Goal: Navigation & Orientation: Find specific page/section

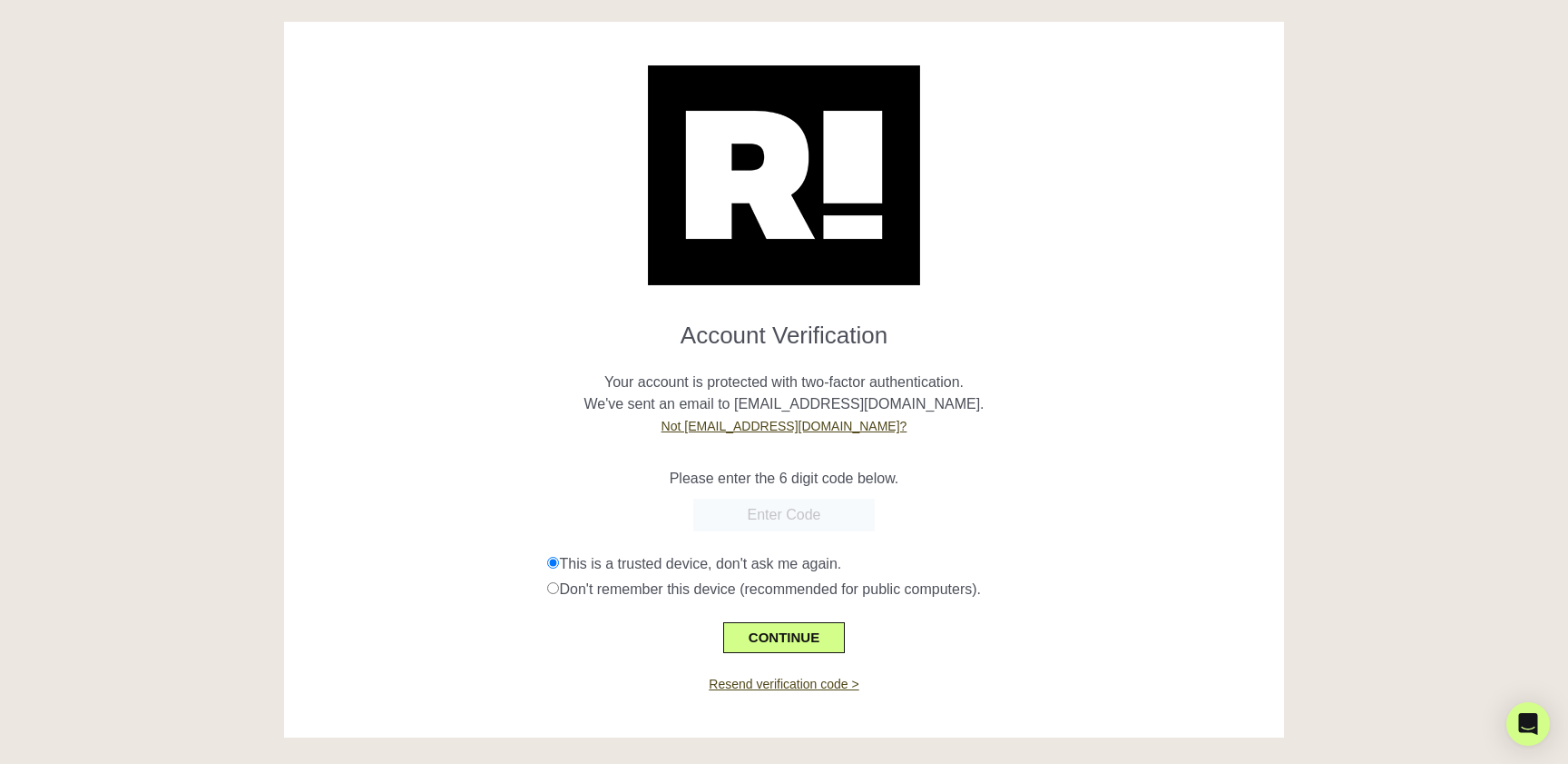
paste input "927369"
type input "927369"
click at [785, 631] on button "CONTINUE" at bounding box center [784, 637] width 122 height 31
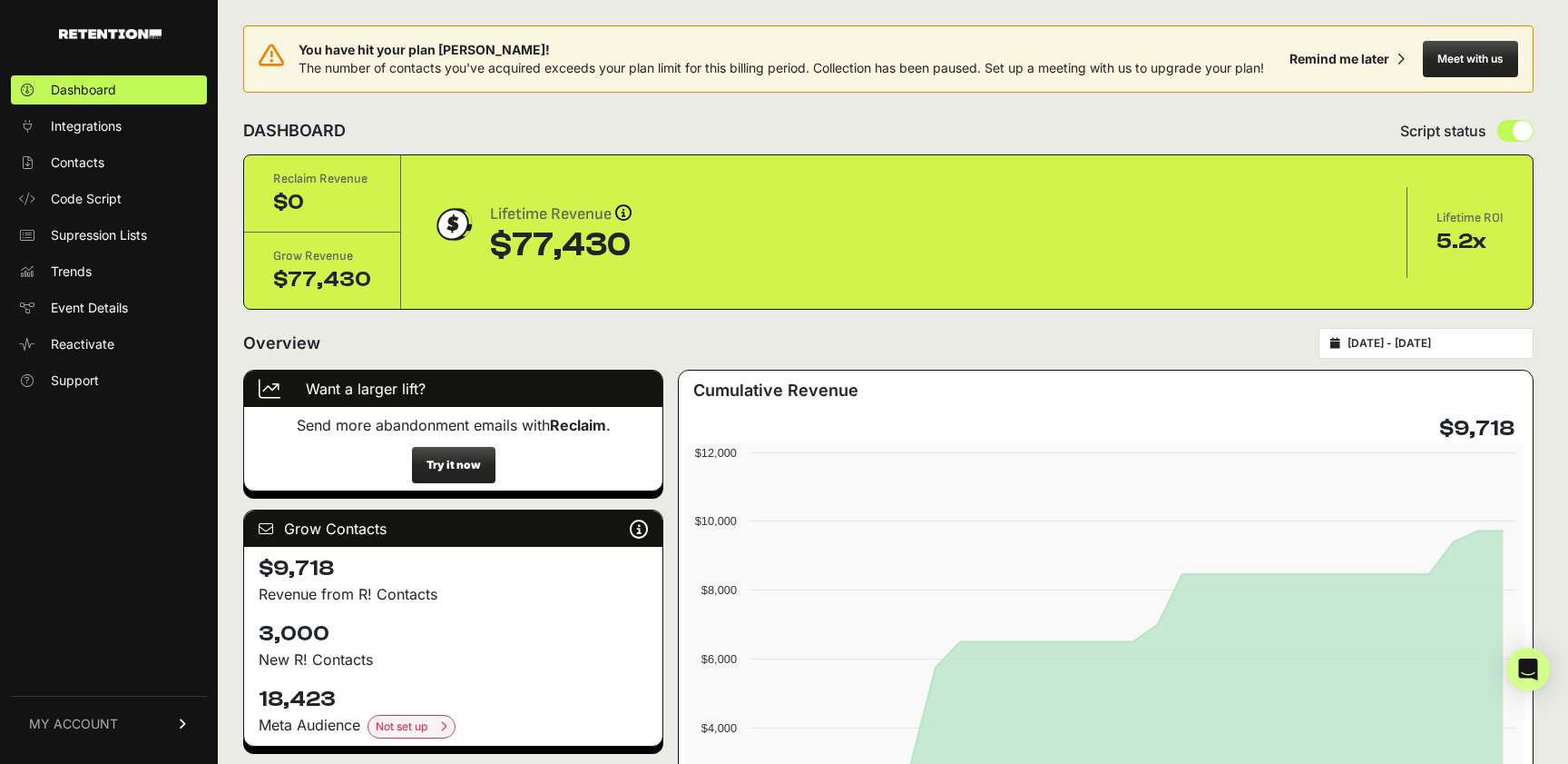
click at [109, 731] on span "MY ACCOUNT" at bounding box center [73, 724] width 89 height 19
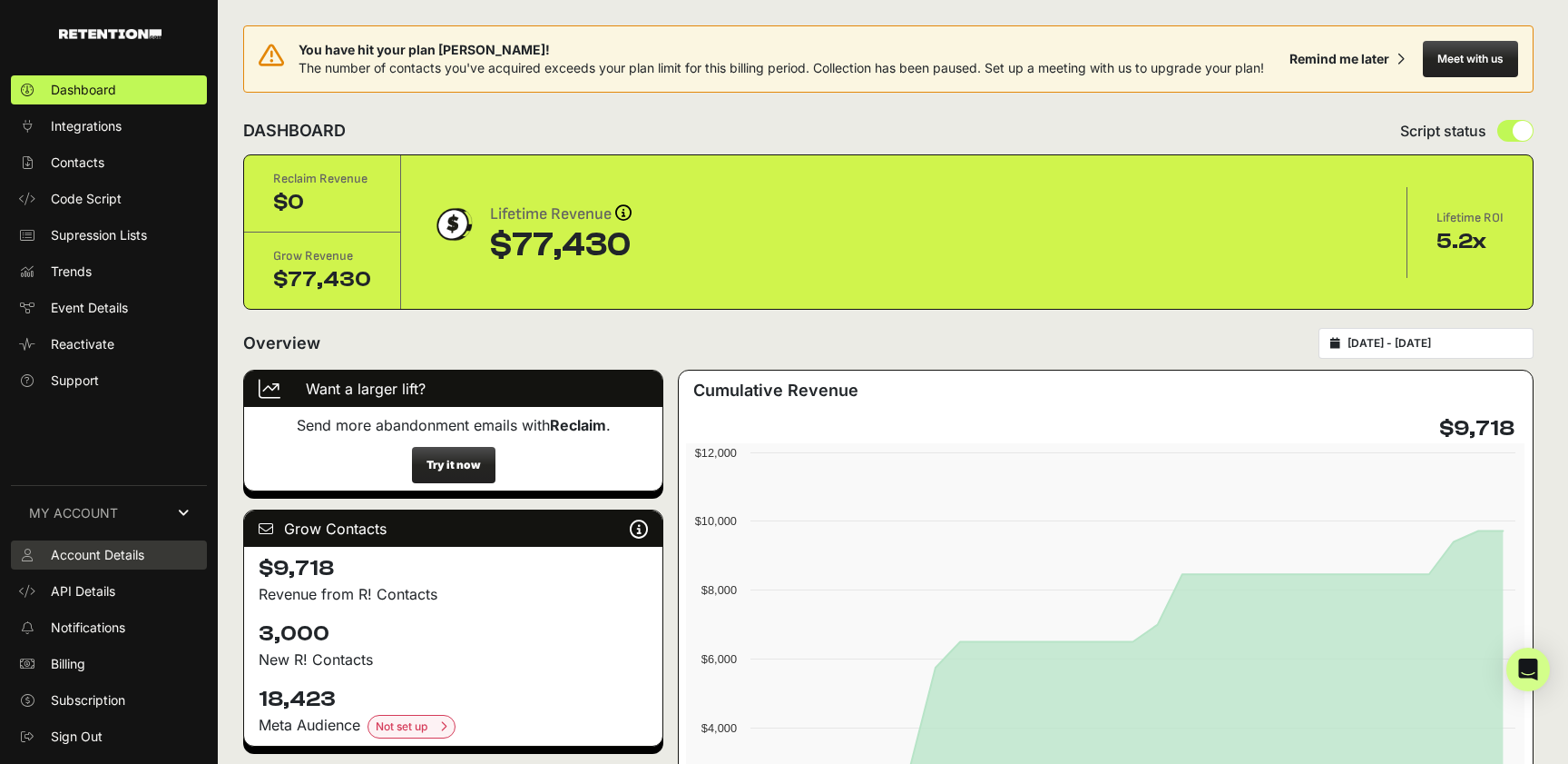
click at [113, 550] on span "Account Details" at bounding box center [98, 555] width 94 height 19
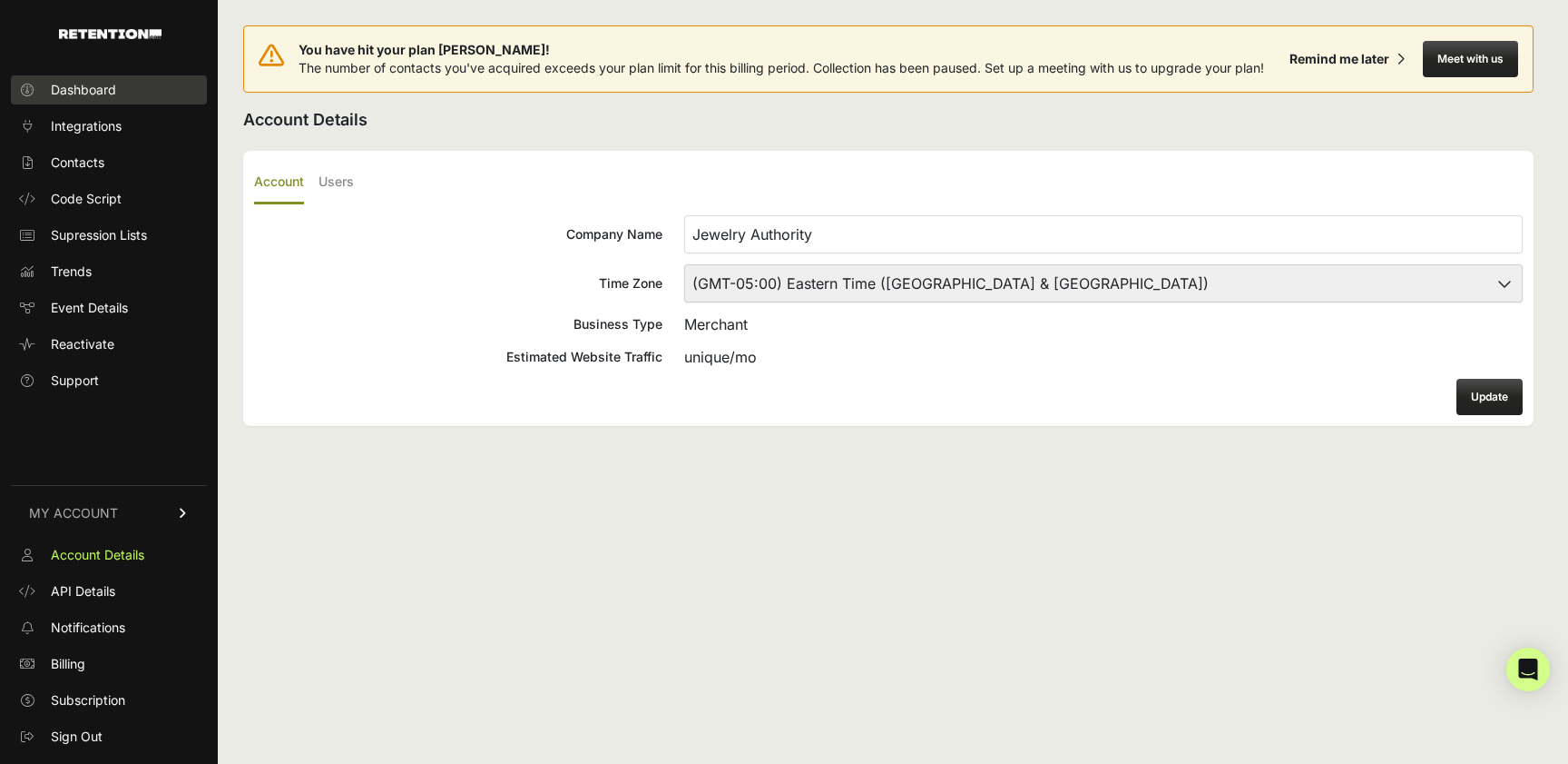
click at [112, 99] on span "Dashboard" at bounding box center [84, 90] width 65 height 19
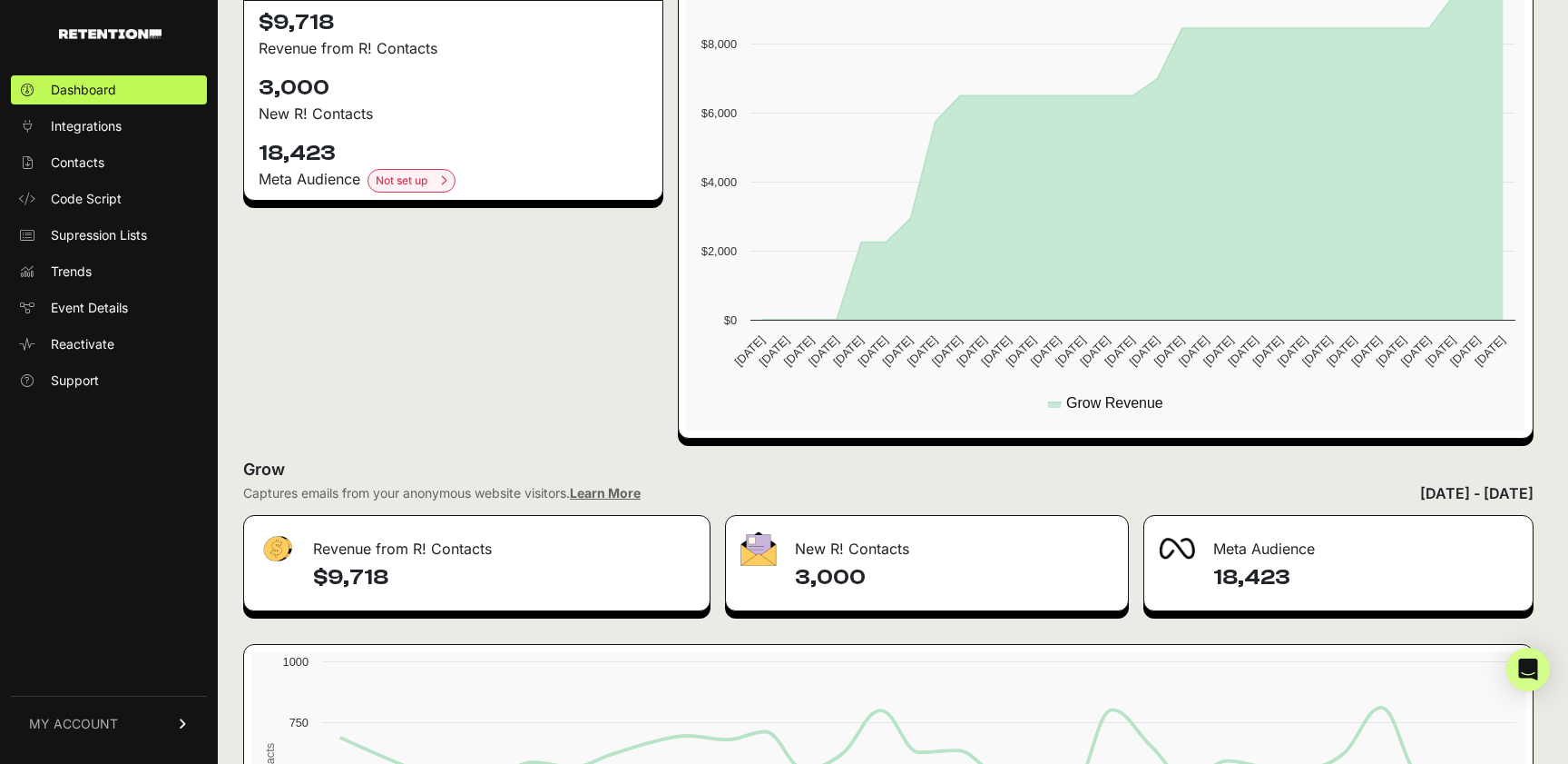
scroll to position [536, 0]
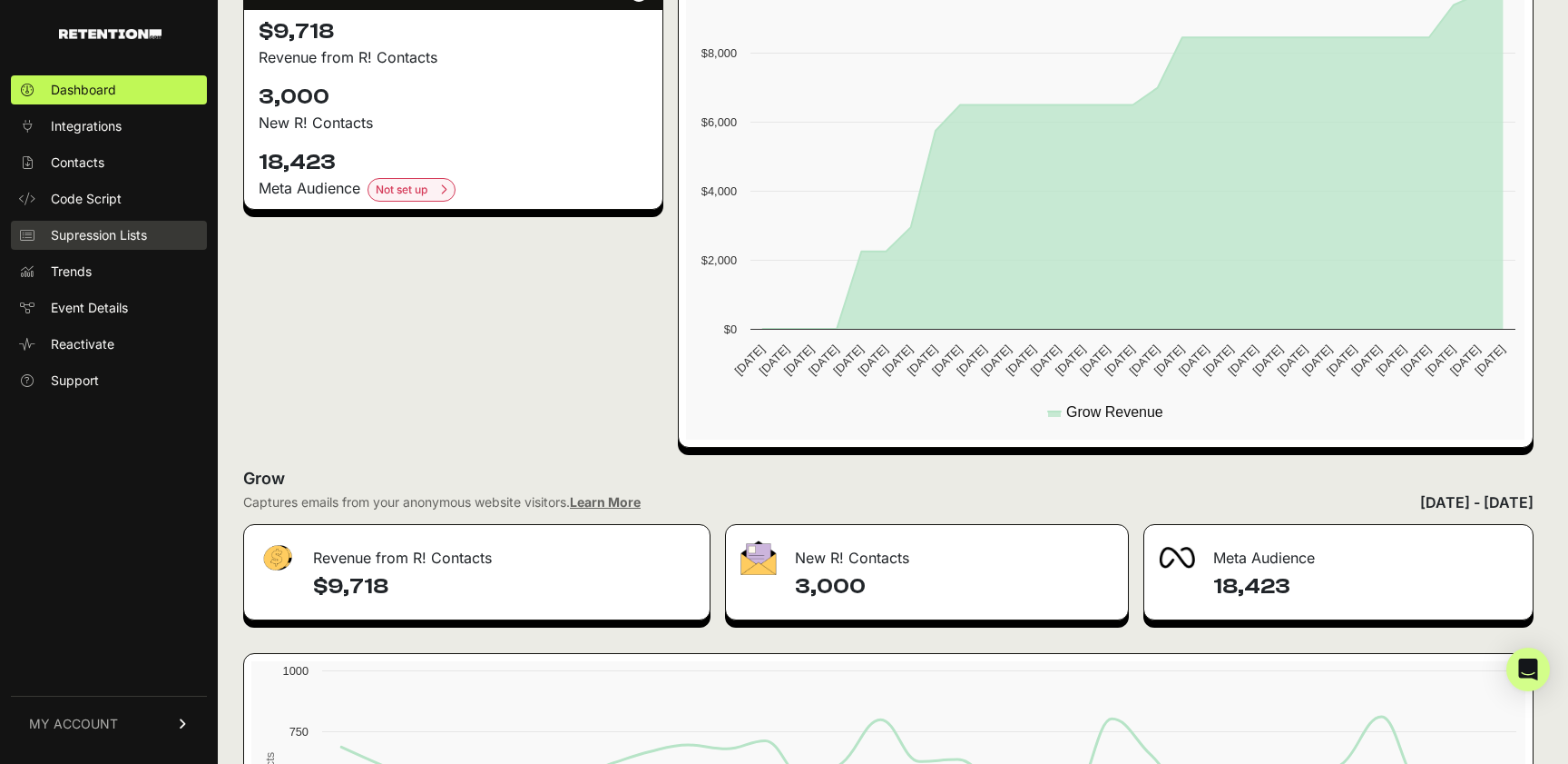
click at [105, 237] on span "Supression Lists" at bounding box center [99, 235] width 97 height 19
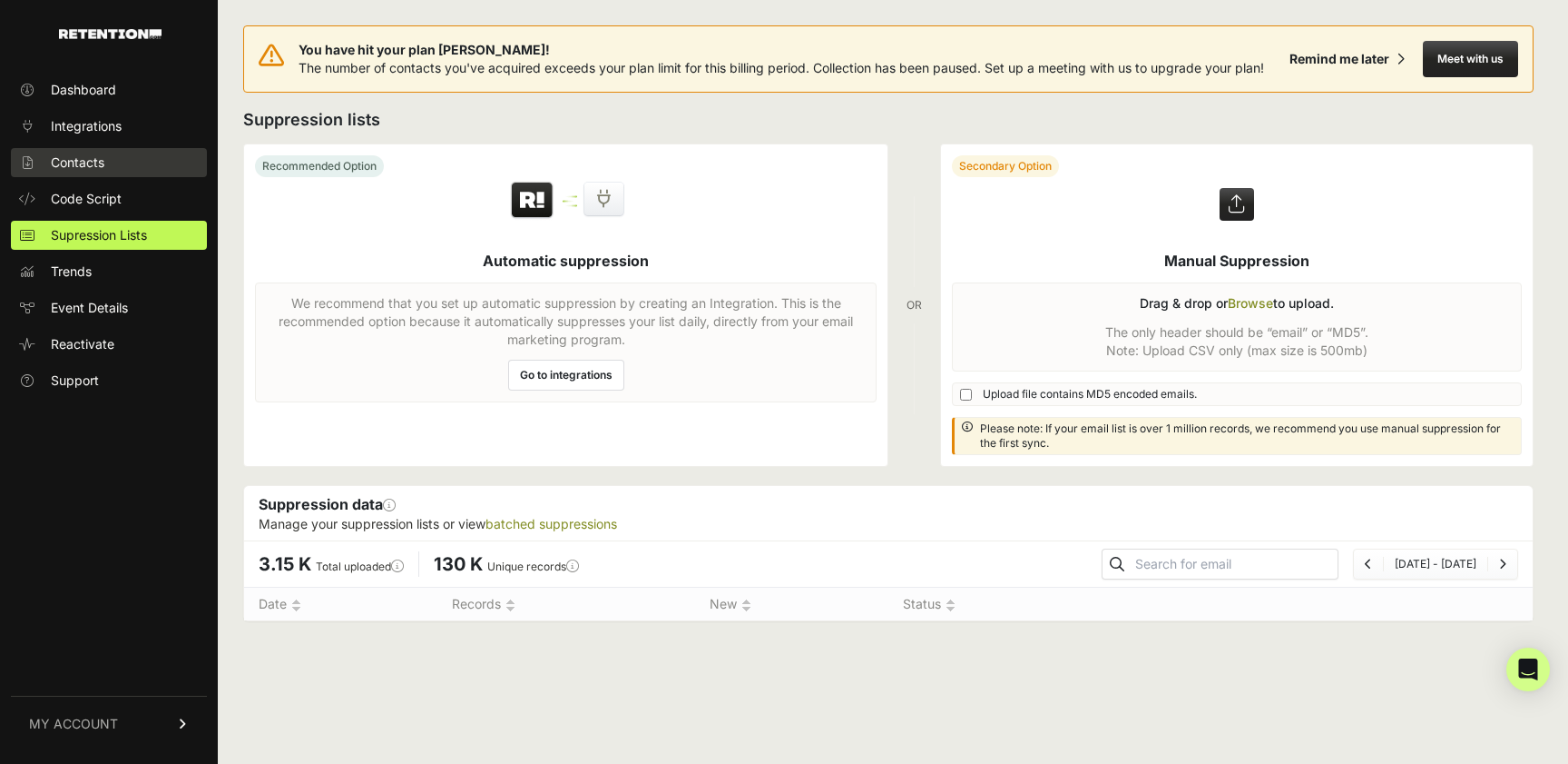
click at [122, 168] on link "Contacts" at bounding box center [109, 162] width 196 height 29
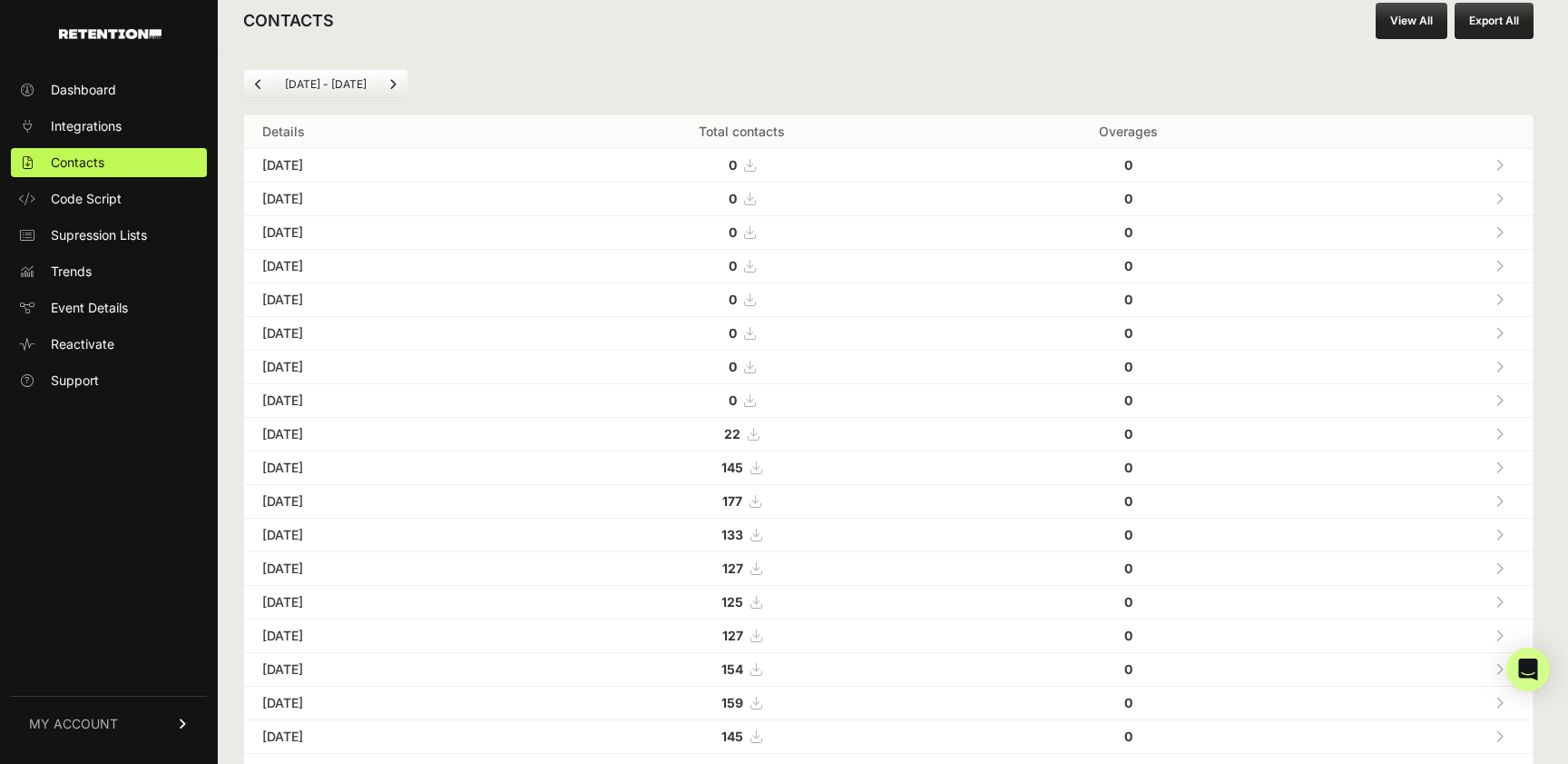
scroll to position [128, 0]
